Goal: Register for event/course

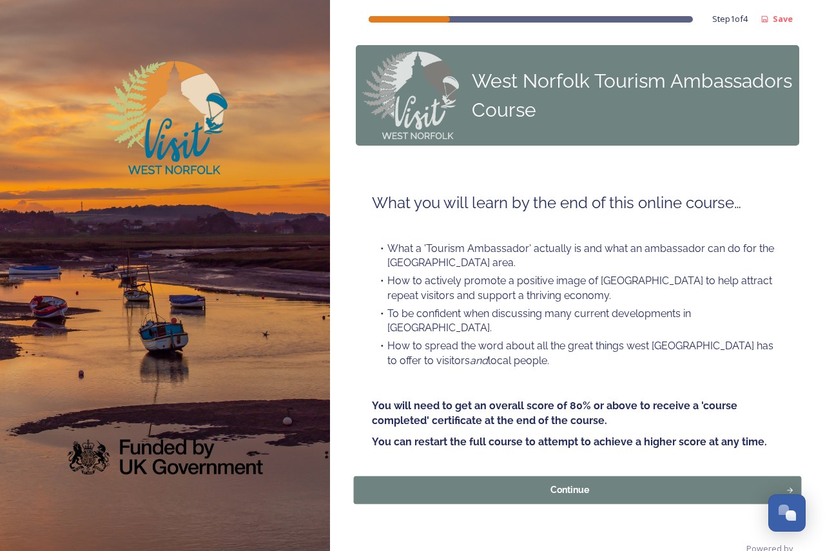
click at [518, 484] on div "Continue" at bounding box center [570, 491] width 418 height 14
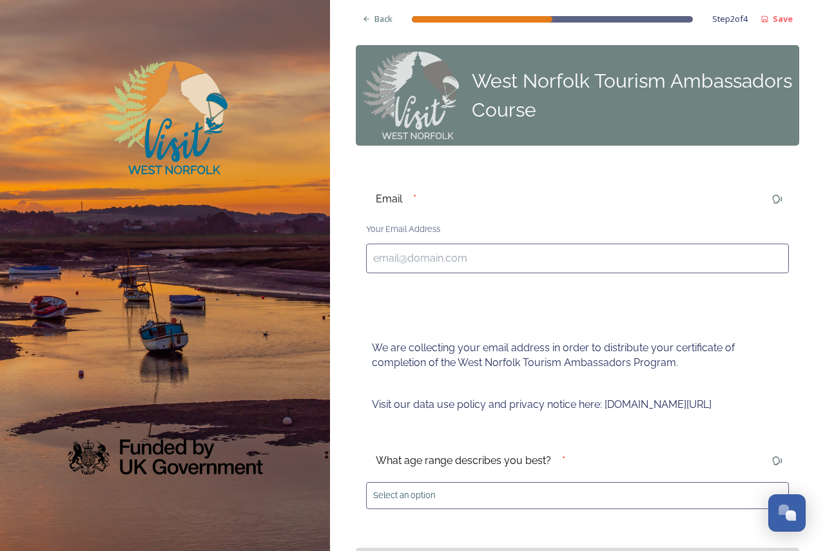
click at [545, 244] on input at bounding box center [577, 259] width 423 height 30
paste input "[URL][DOMAIN_NAME]"
click at [545, 244] on input "[URL][DOMAIN_NAME]" at bounding box center [577, 259] width 423 height 30
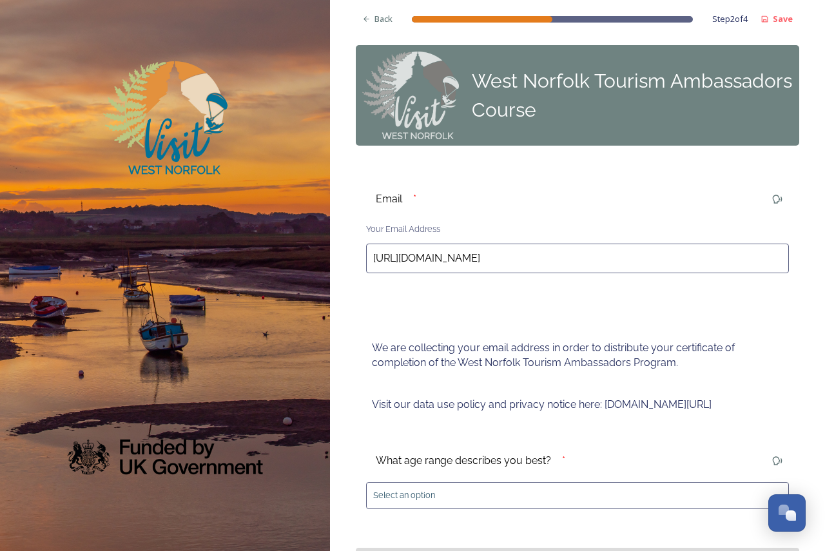
click at [545, 244] on input "[URL][DOMAIN_NAME]" at bounding box center [577, 259] width 423 height 30
type input "t"
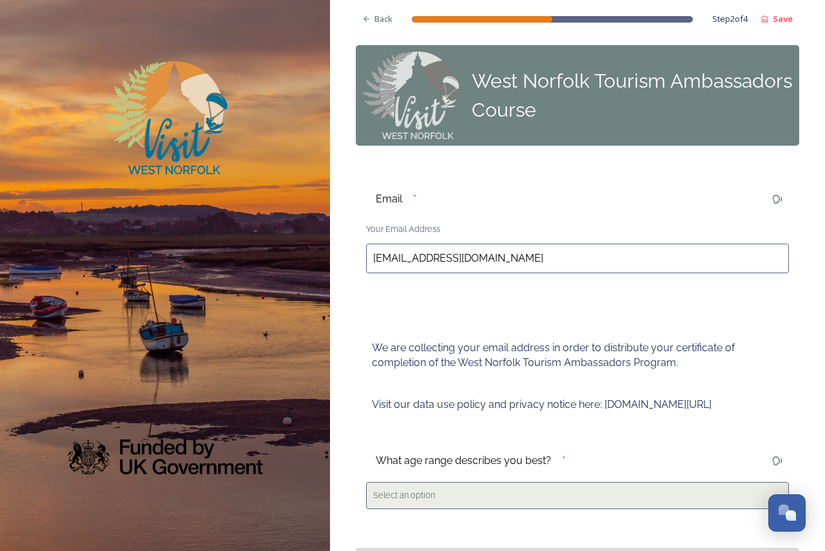
type input "[EMAIL_ADDRESS][DOMAIN_NAME]"
click at [520, 482] on div "Select an option" at bounding box center [577, 495] width 423 height 26
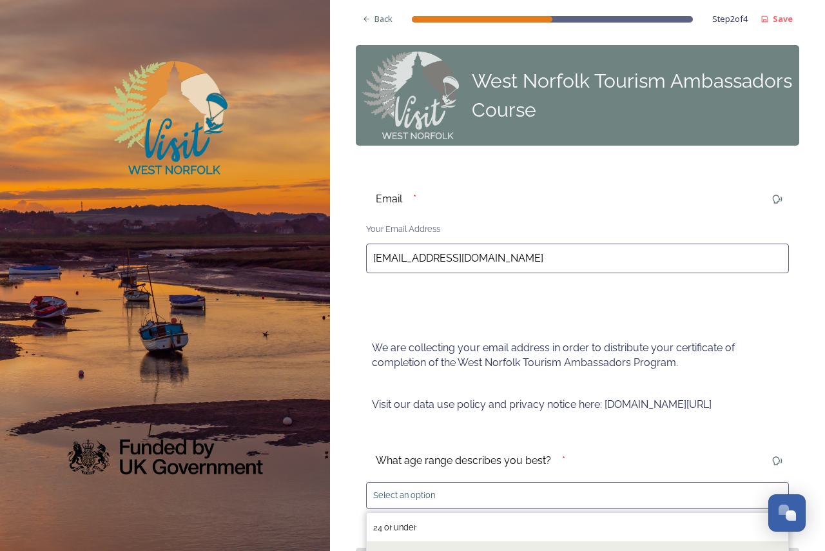
click at [473, 542] on div "25 and over" at bounding box center [578, 556] width 422 height 28
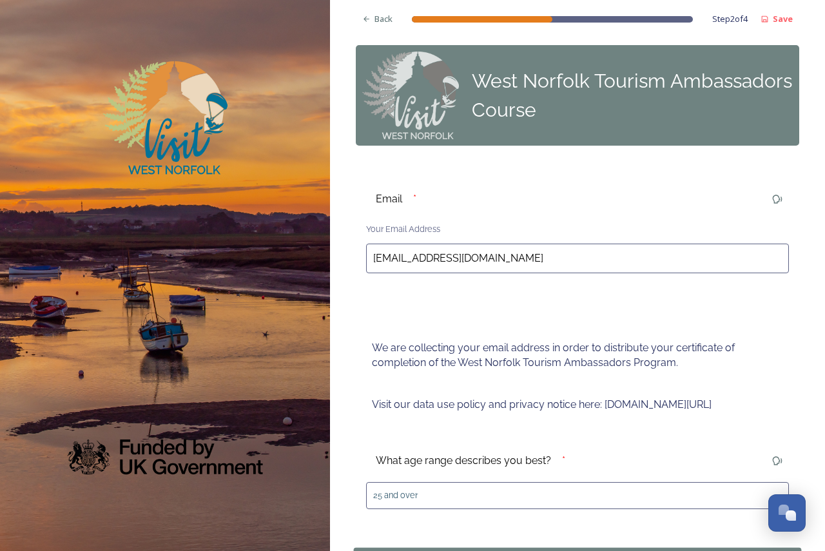
click at [547, 551] on div "Continue" at bounding box center [570, 561] width 418 height 14
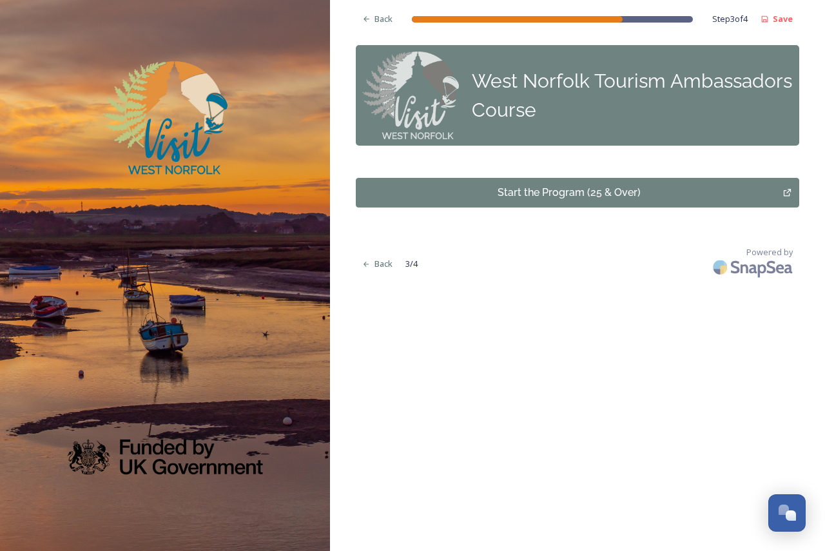
click at [576, 185] on div "Start the Program (25 & Over)" at bounding box center [569, 192] width 413 height 15
